Goal: Information Seeking & Learning: Learn about a topic

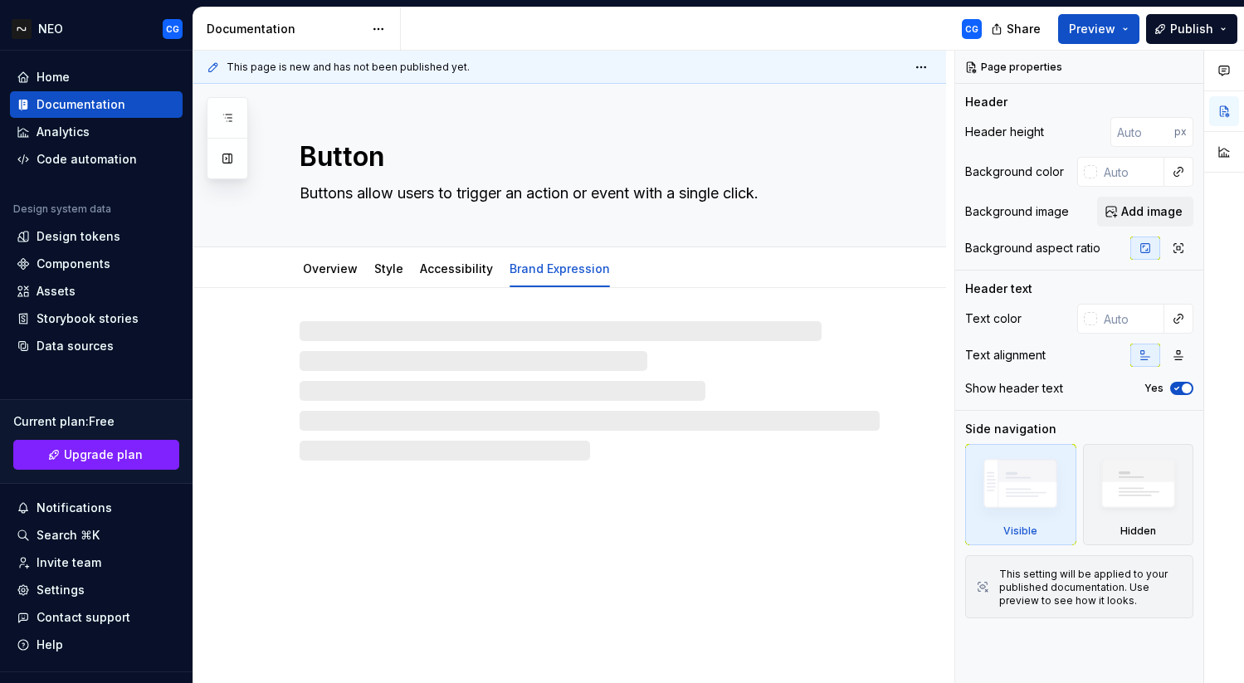
type textarea "*"
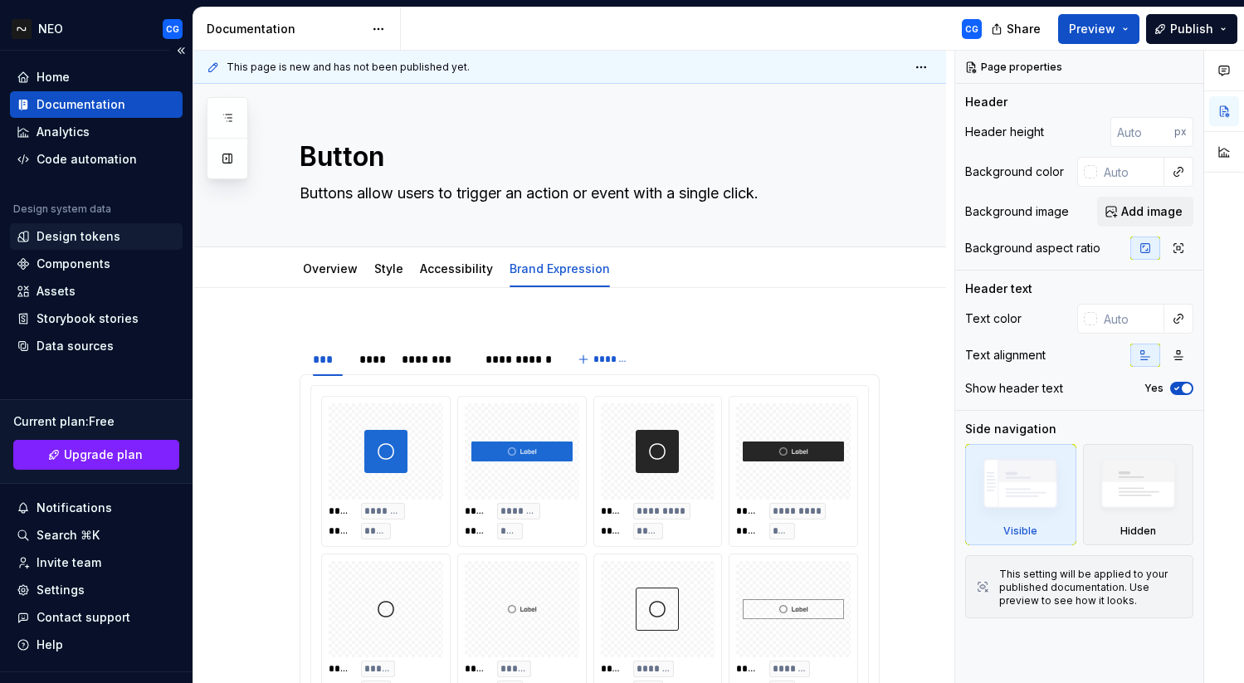
click at [96, 244] on div "Design tokens" at bounding box center [79, 236] width 84 height 17
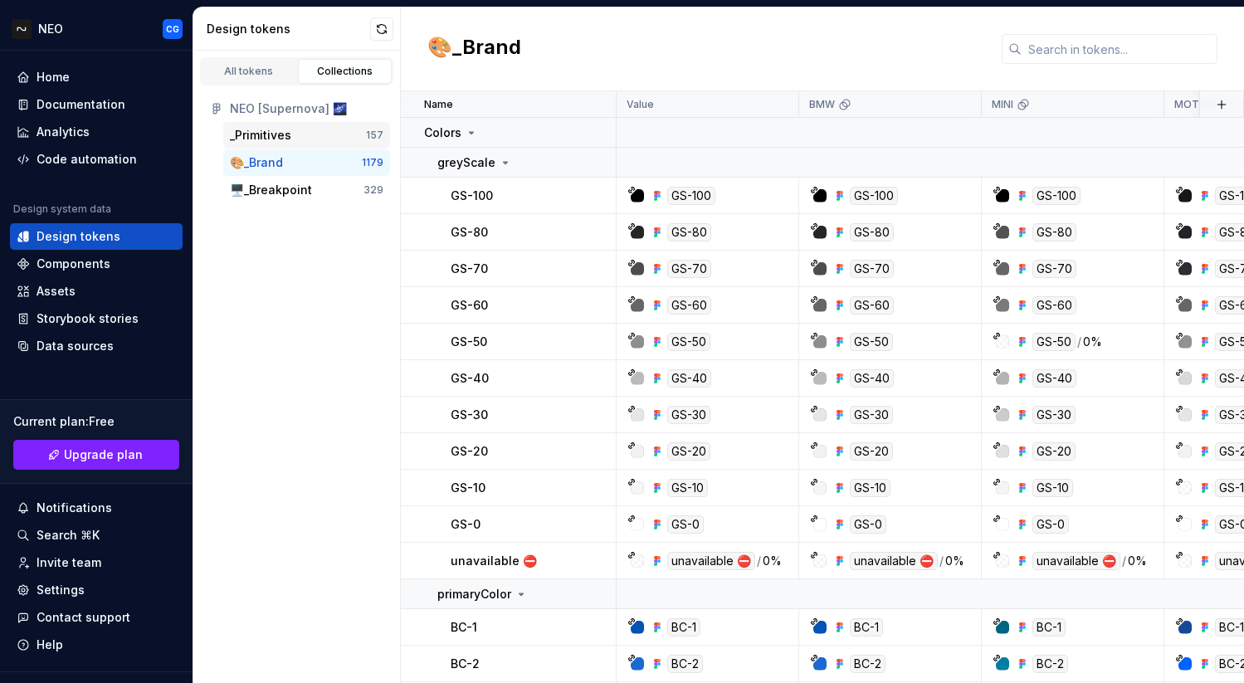
click at [307, 139] on div "_Primitives" at bounding box center [298, 135] width 136 height 17
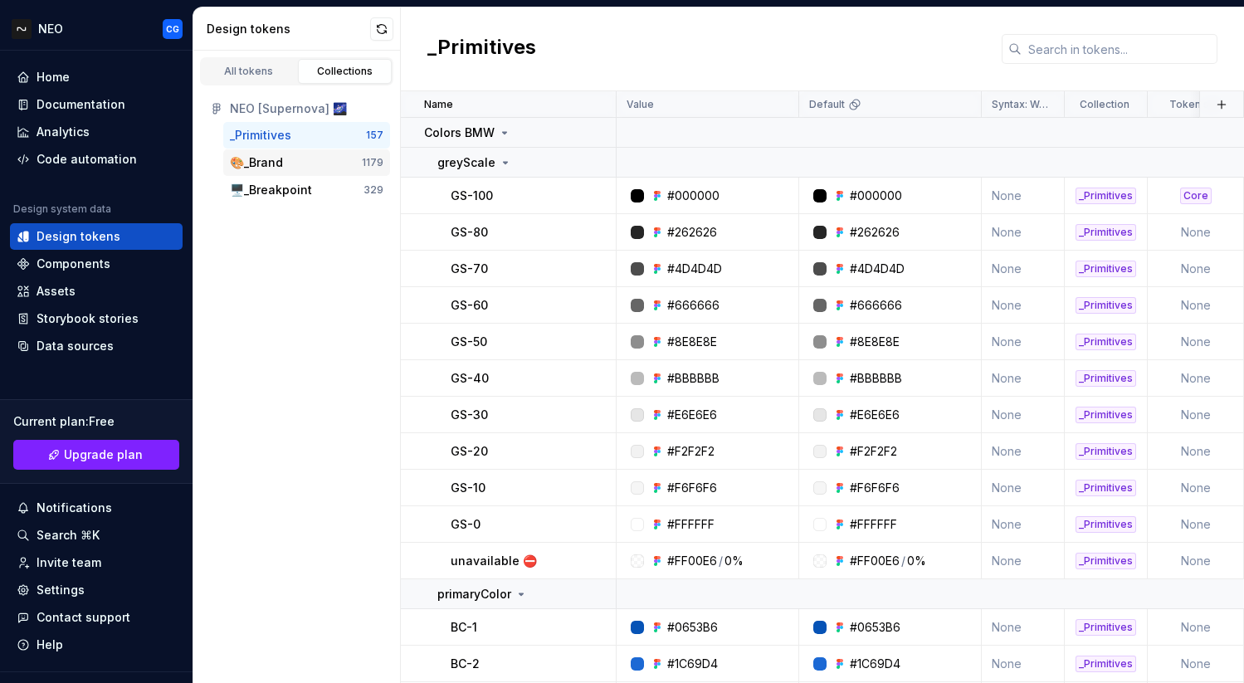
click at [311, 158] on div "🎨_Brand" at bounding box center [296, 162] width 132 height 17
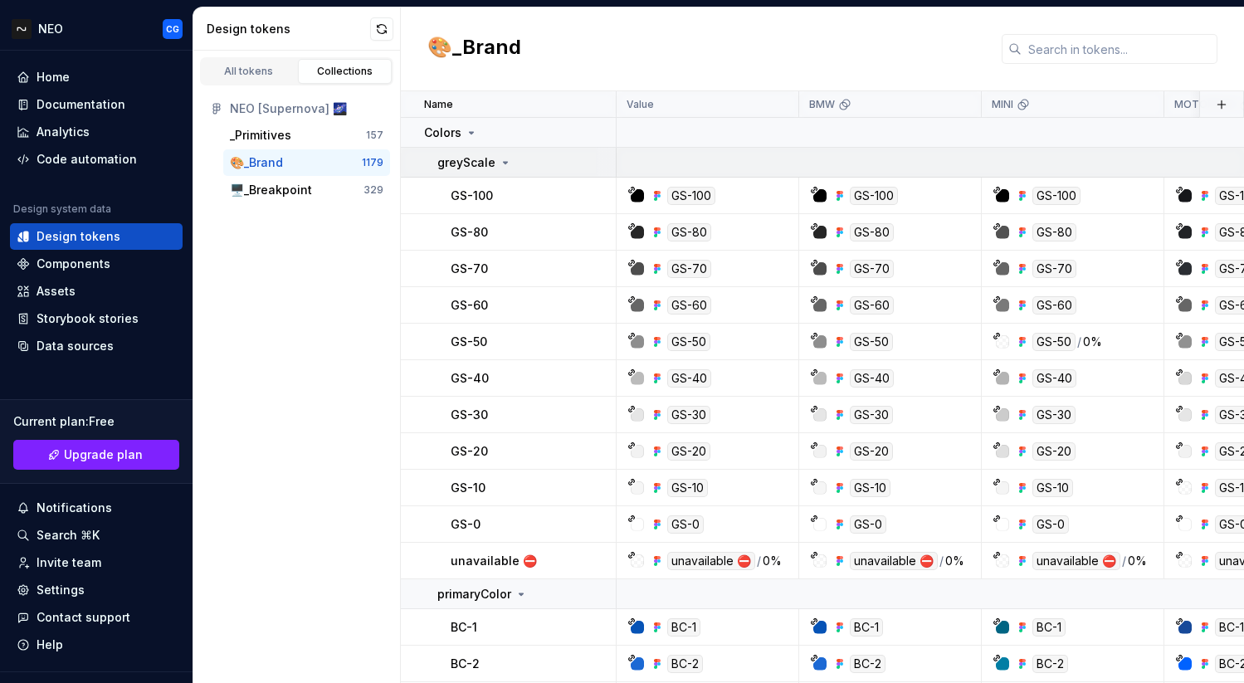
click at [501, 158] on icon at bounding box center [505, 162] width 13 height 13
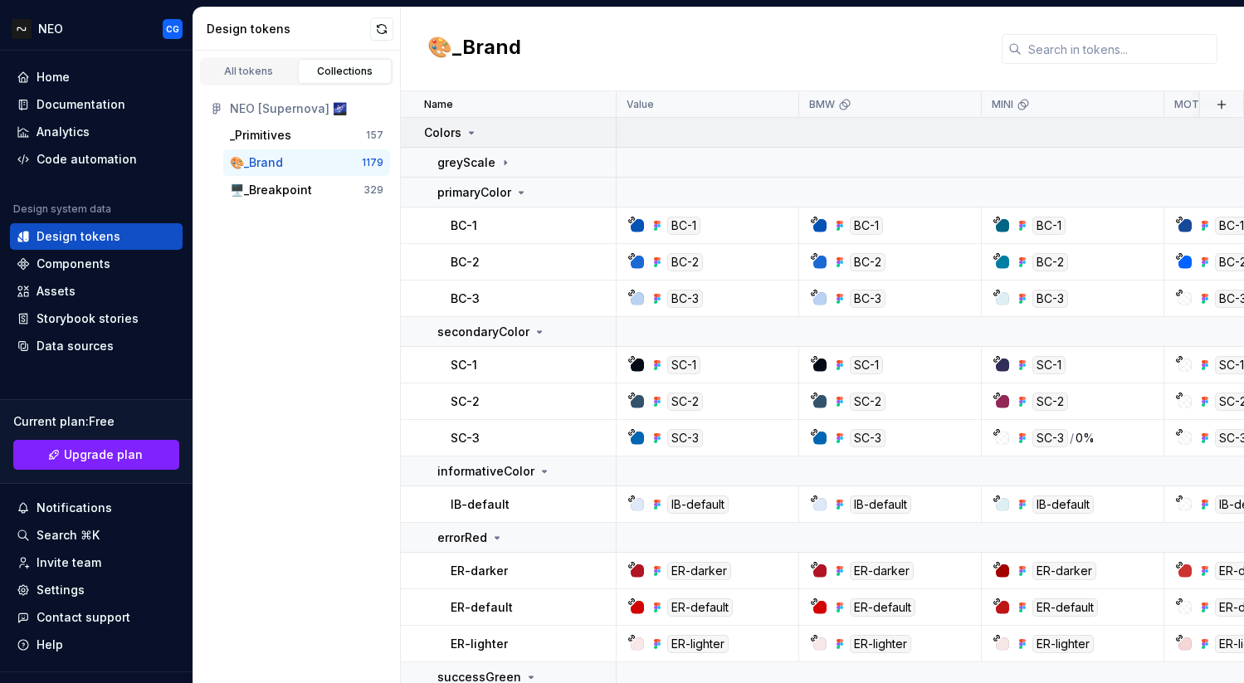
click at [472, 124] on div "Colors" at bounding box center [451, 132] width 54 height 17
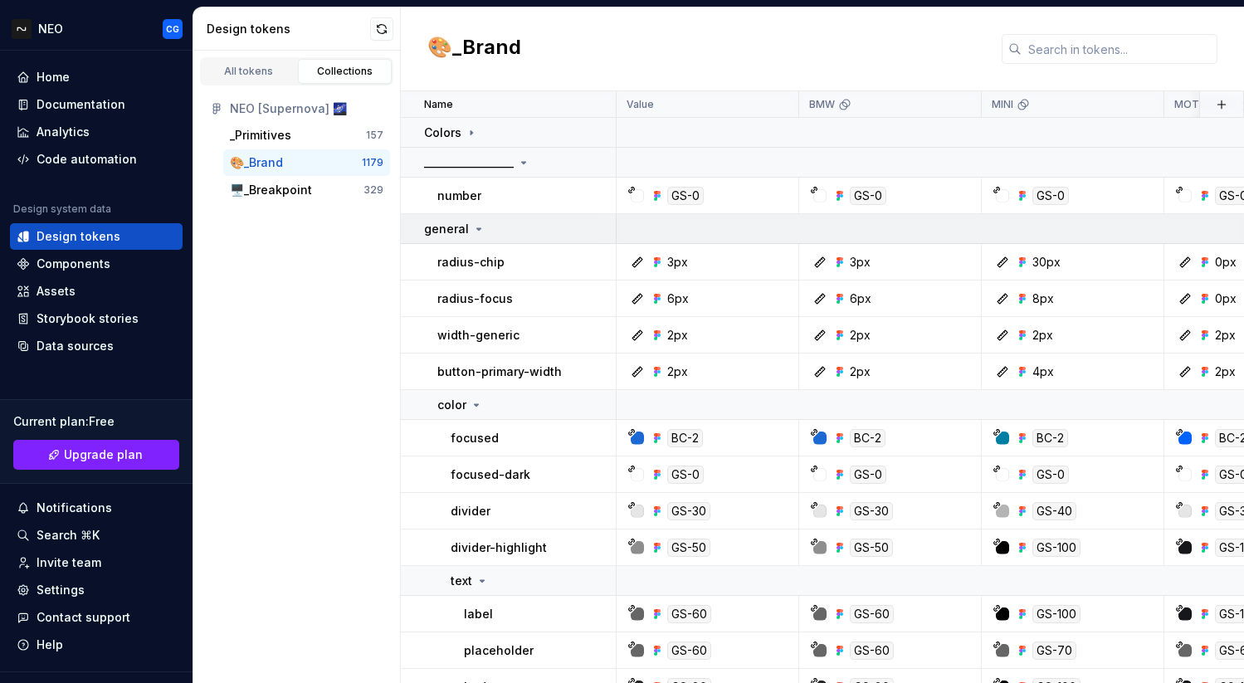
click at [472, 225] on icon at bounding box center [478, 228] width 13 height 13
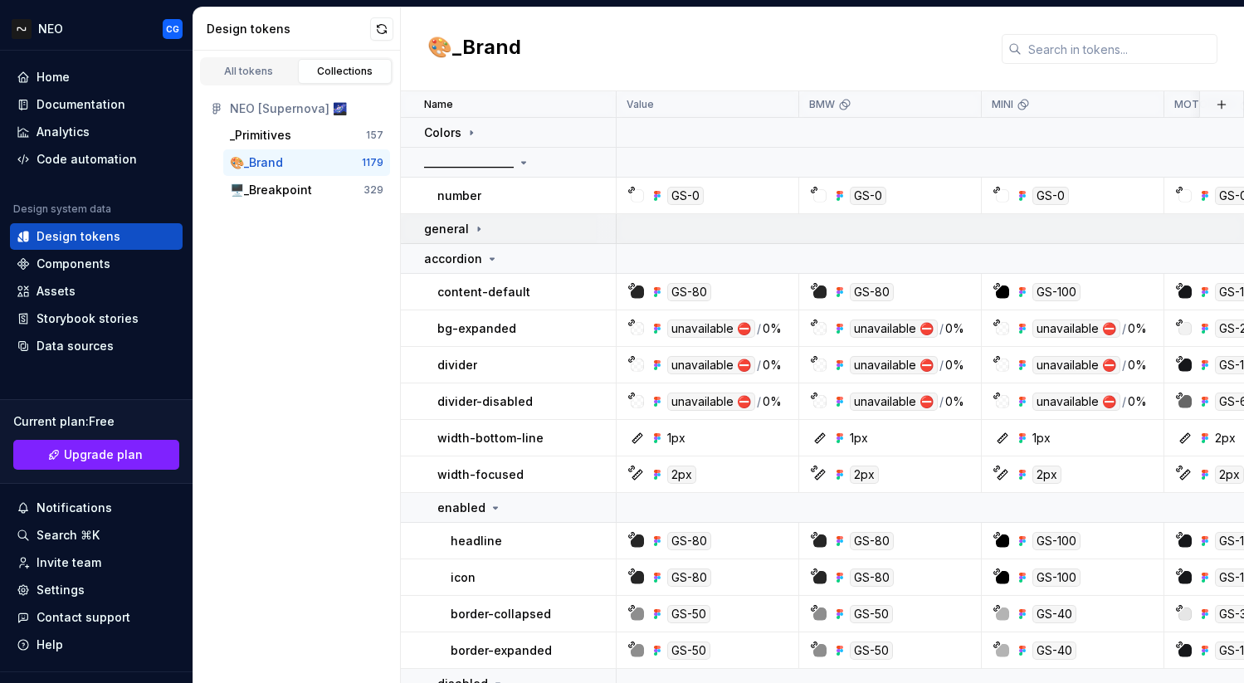
click at [479, 230] on icon at bounding box center [478, 228] width 13 height 13
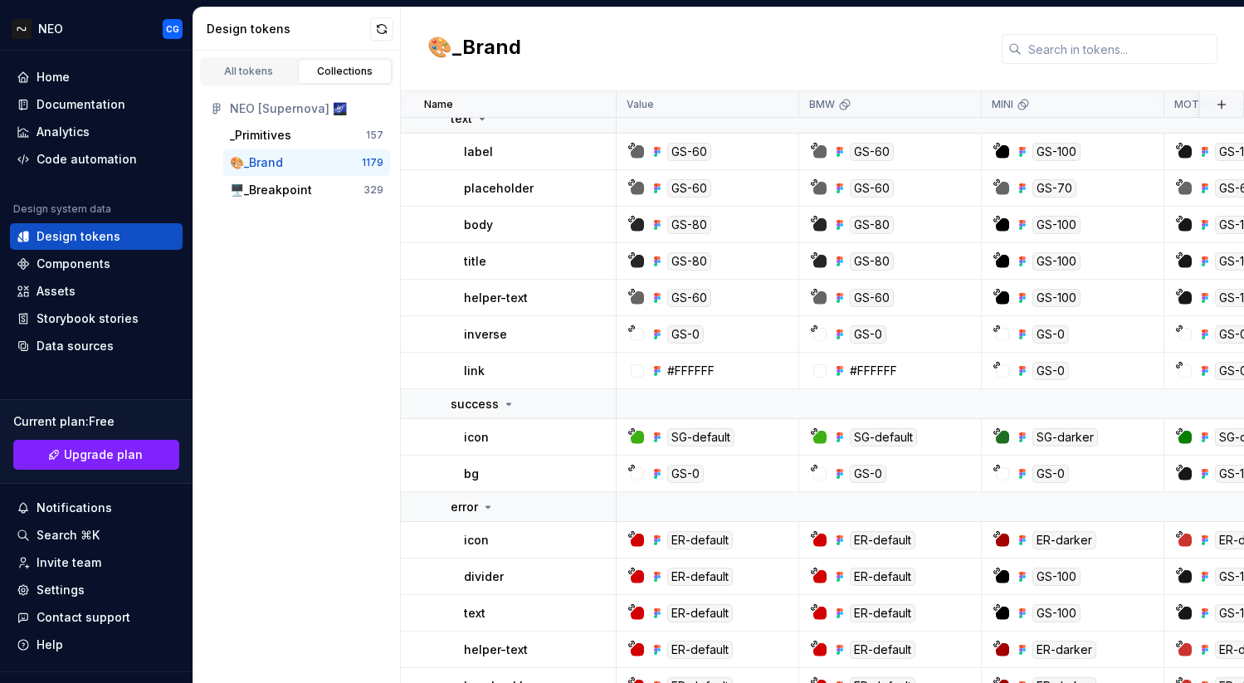
scroll to position [464, 0]
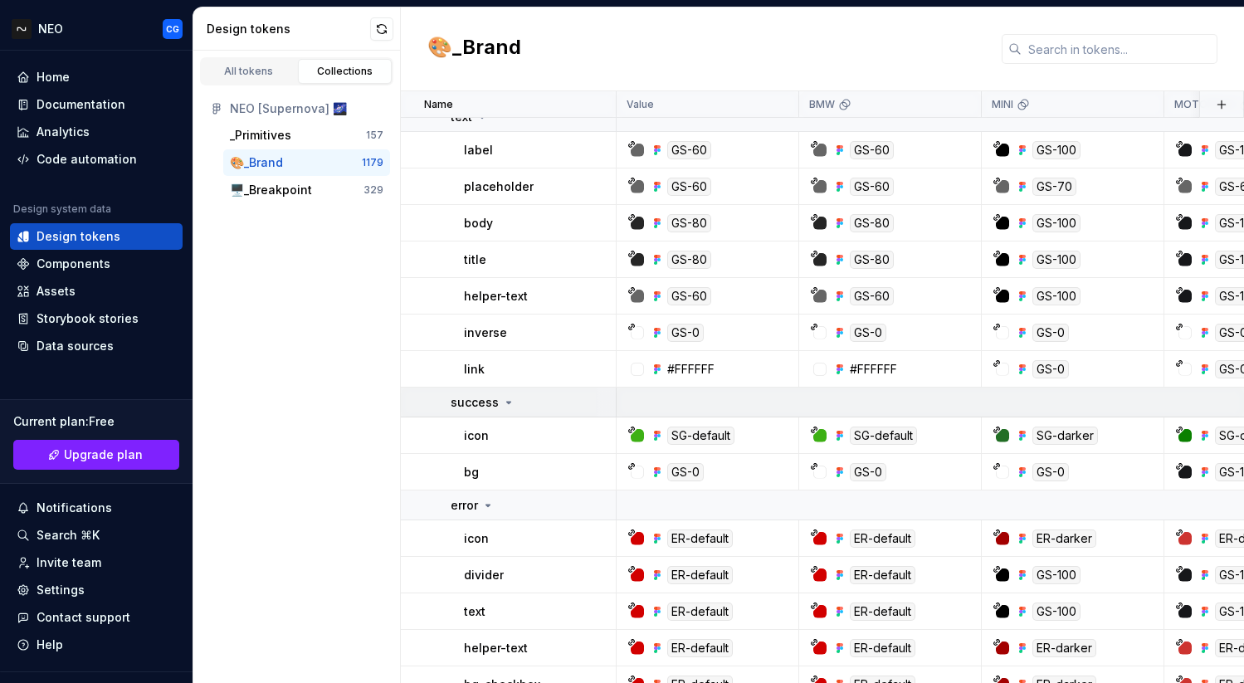
click at [511, 402] on icon at bounding box center [508, 402] width 13 height 13
